Goal: Download file/media

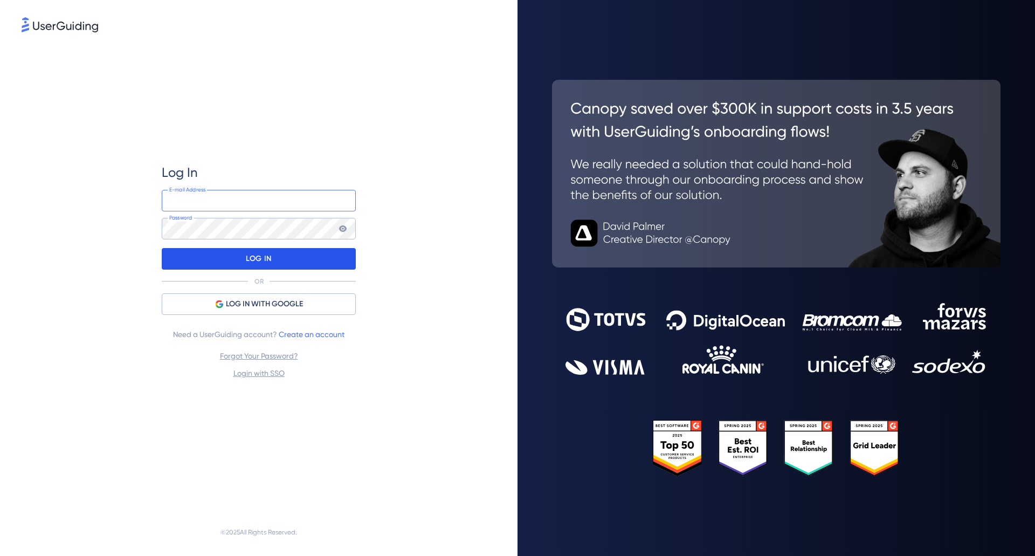
type input "[EMAIL_ADDRESS][DOMAIN_NAME]"
click at [225, 262] on div "LOG IN" at bounding box center [259, 259] width 194 height 22
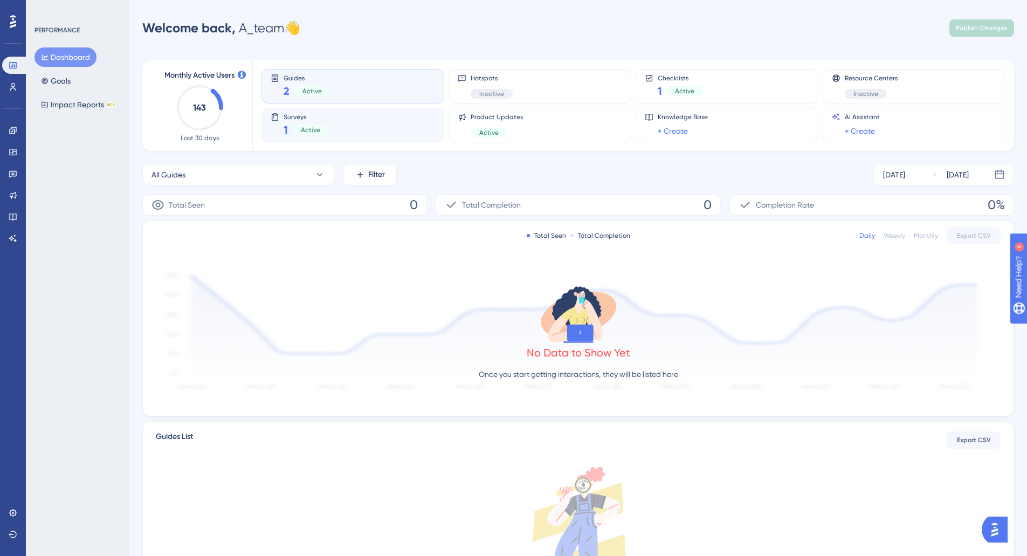
click at [310, 125] on div "Active" at bounding box center [310, 130] width 37 height 10
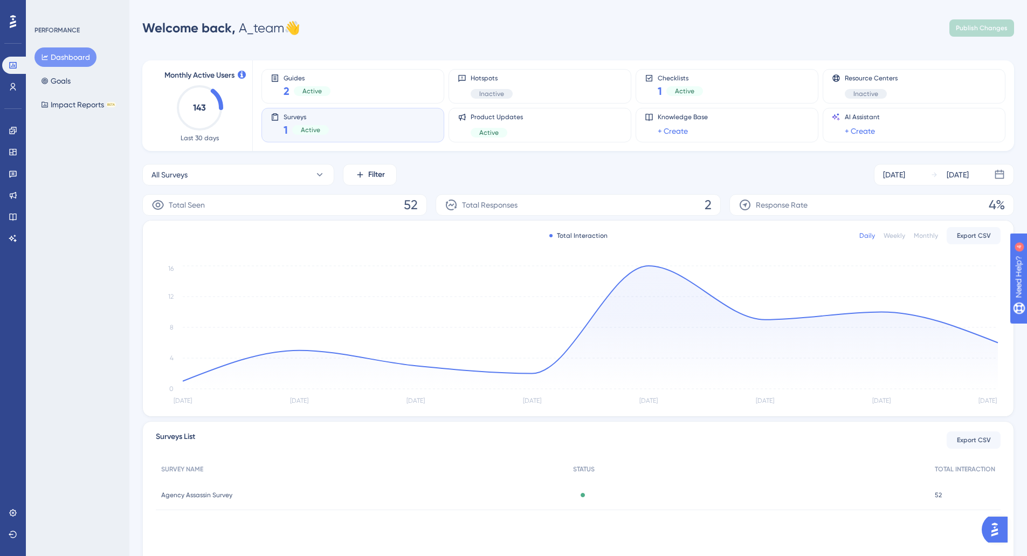
click at [213, 494] on span "Agency Assassin Survey" at bounding box center [196, 494] width 71 height 9
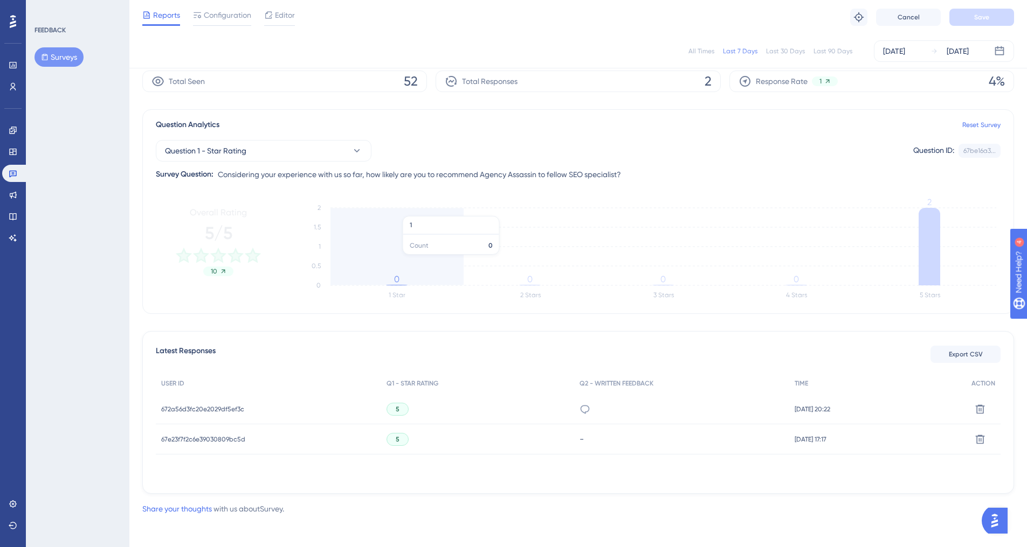
scroll to position [44, 0]
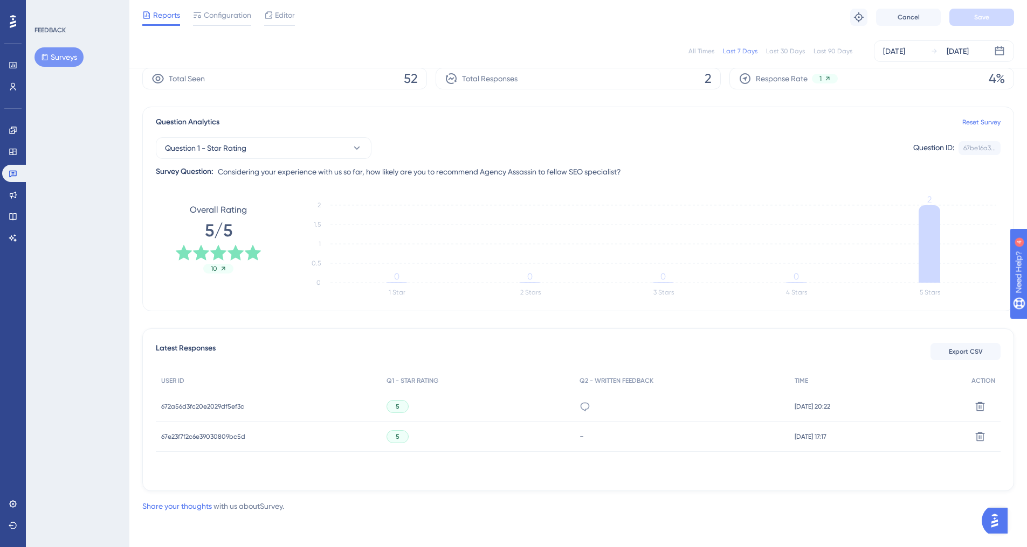
click at [700, 48] on div "All Times" at bounding box center [701, 51] width 26 height 9
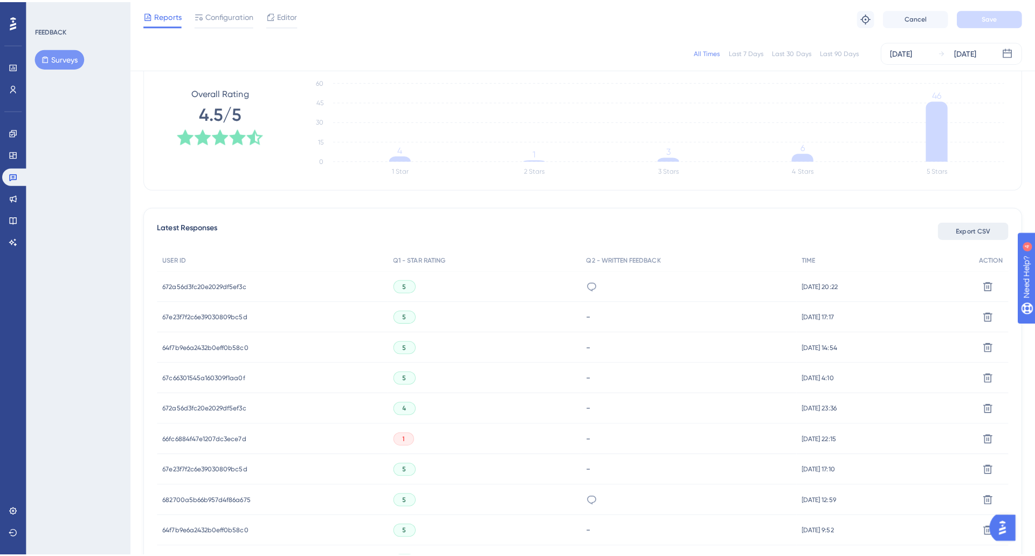
scroll to position [169, 0]
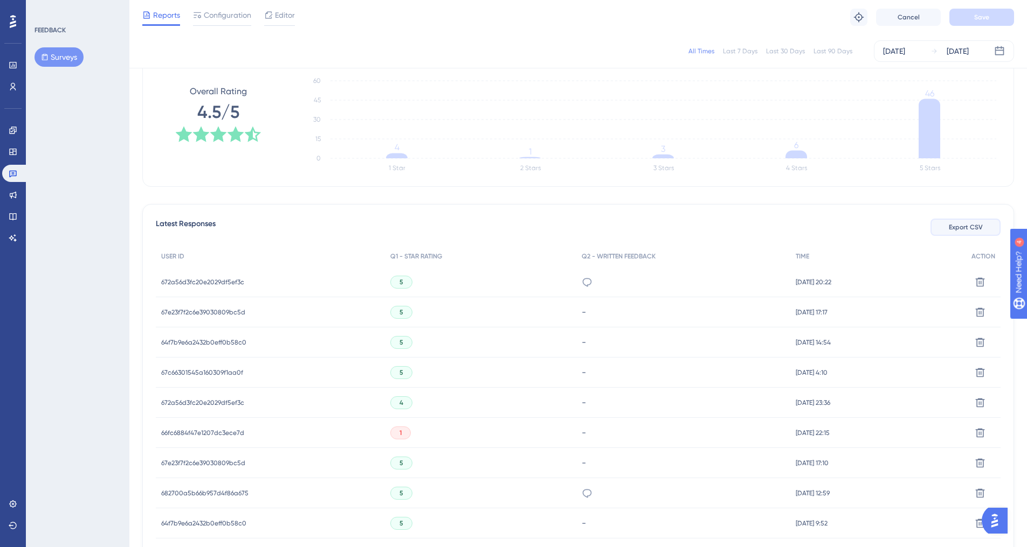
click at [968, 230] on span "Export CSV" at bounding box center [965, 227] width 34 height 9
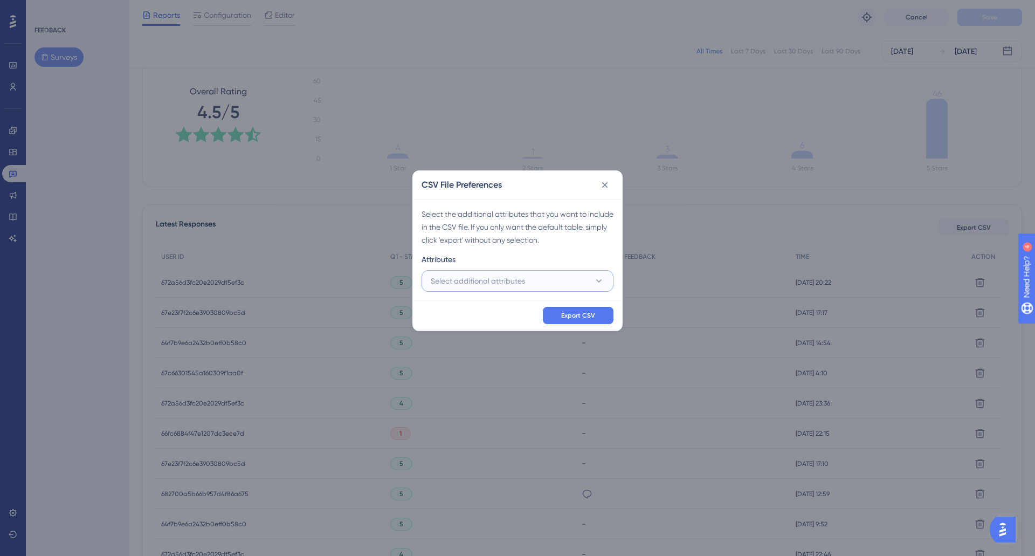
click at [560, 283] on button "Select additional attributes" at bounding box center [517, 281] width 192 height 22
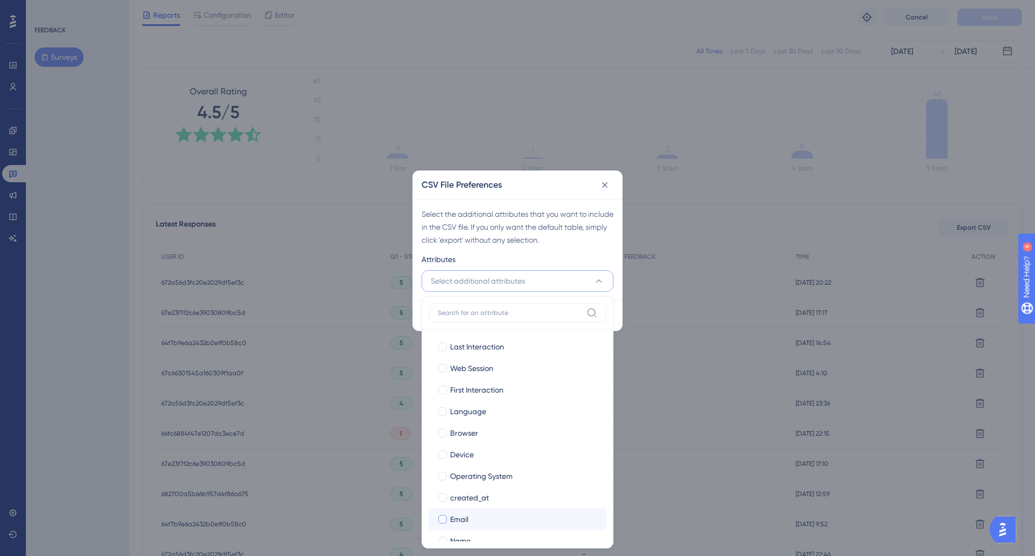
click at [456, 517] on span "Email" at bounding box center [459, 518] width 18 height 13
checkbox input "true"
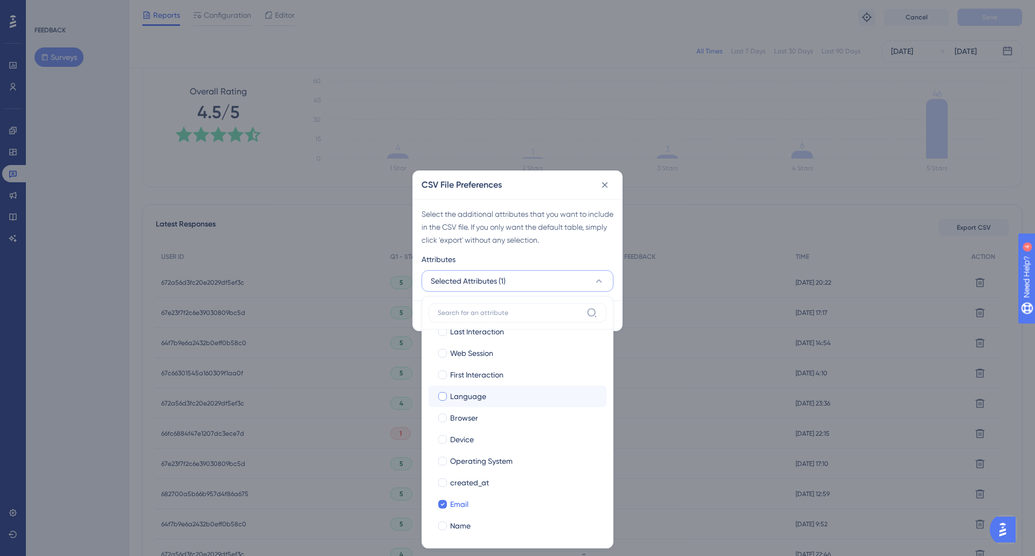
scroll to position [16, 0]
click at [490, 479] on div "created_at" at bounding box center [524, 481] width 148 height 13
checkbox input "true"
click at [460, 524] on span "Name" at bounding box center [460, 524] width 20 height 13
checkbox input "true"
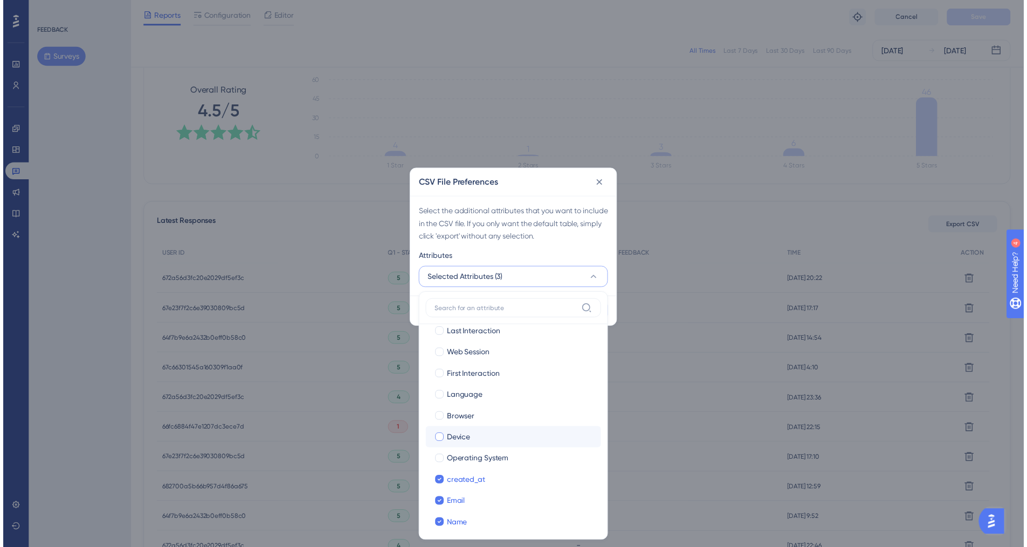
scroll to position [0, 0]
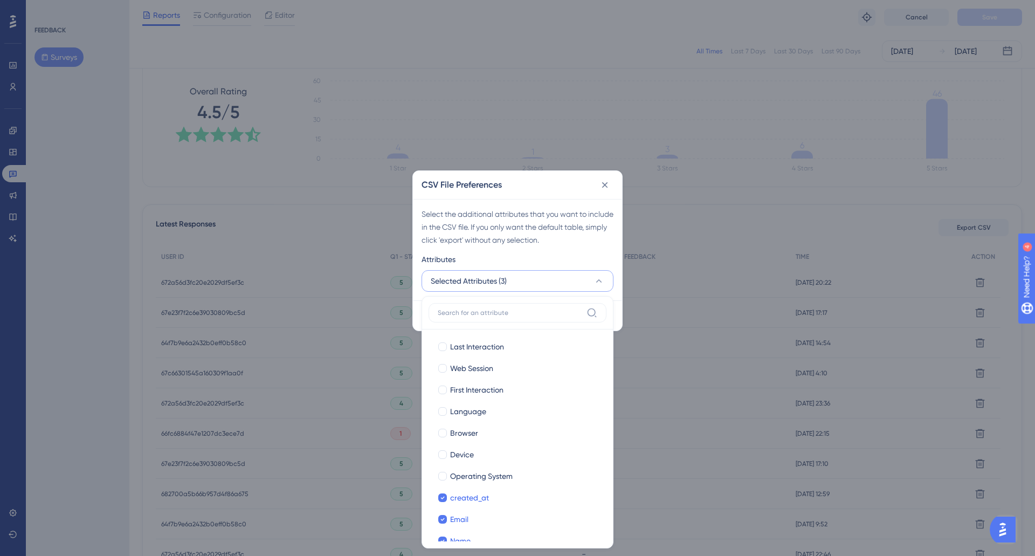
click at [531, 220] on div "Select the additional attributes that you want to include in the CSV file. If y…" at bounding box center [517, 226] width 192 height 39
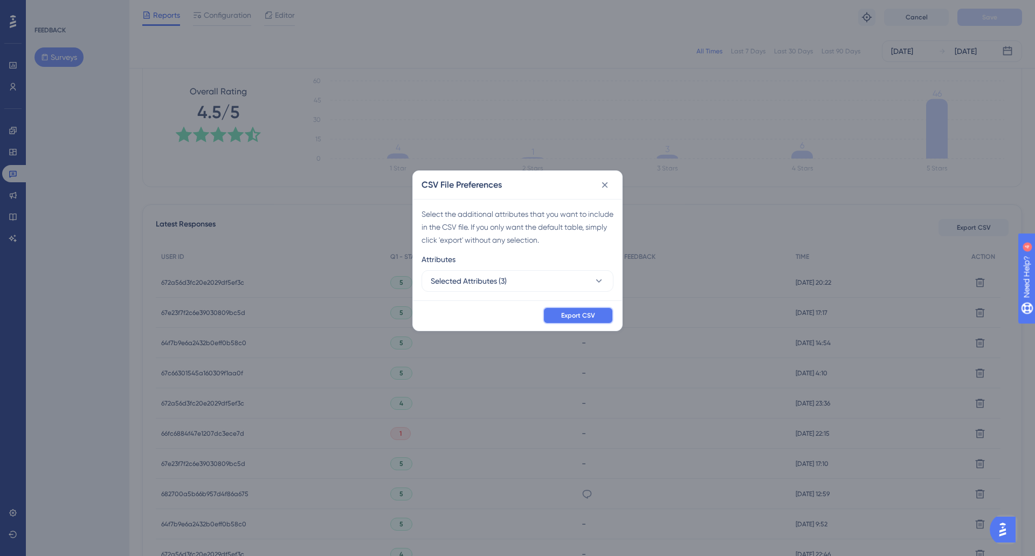
click at [576, 311] on span "Export CSV" at bounding box center [578, 315] width 34 height 9
